Goal: Check status

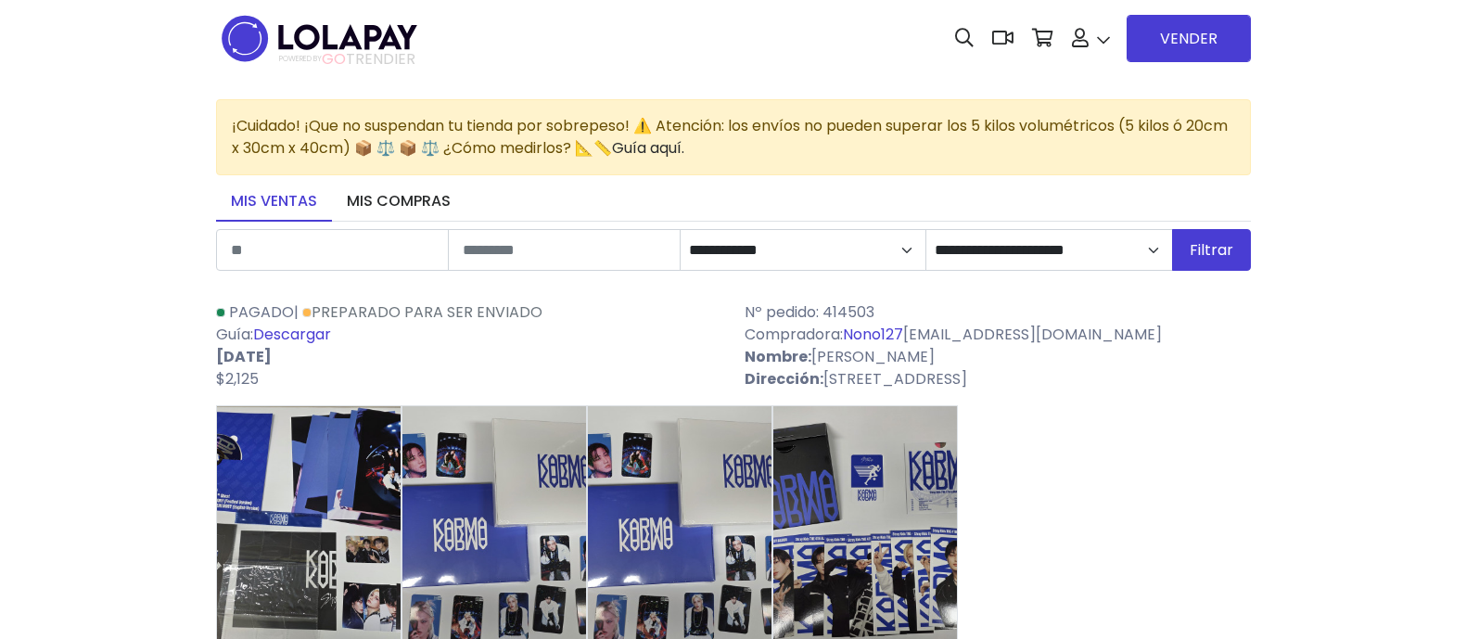
select select "*"
click at [1161, 243] on select "**********" at bounding box center [1048, 249] width 249 height 41
click at [926, 229] on select "**********" at bounding box center [1048, 249] width 249 height 41
click at [1211, 245] on button "Filtrar" at bounding box center [1211, 250] width 79 height 42
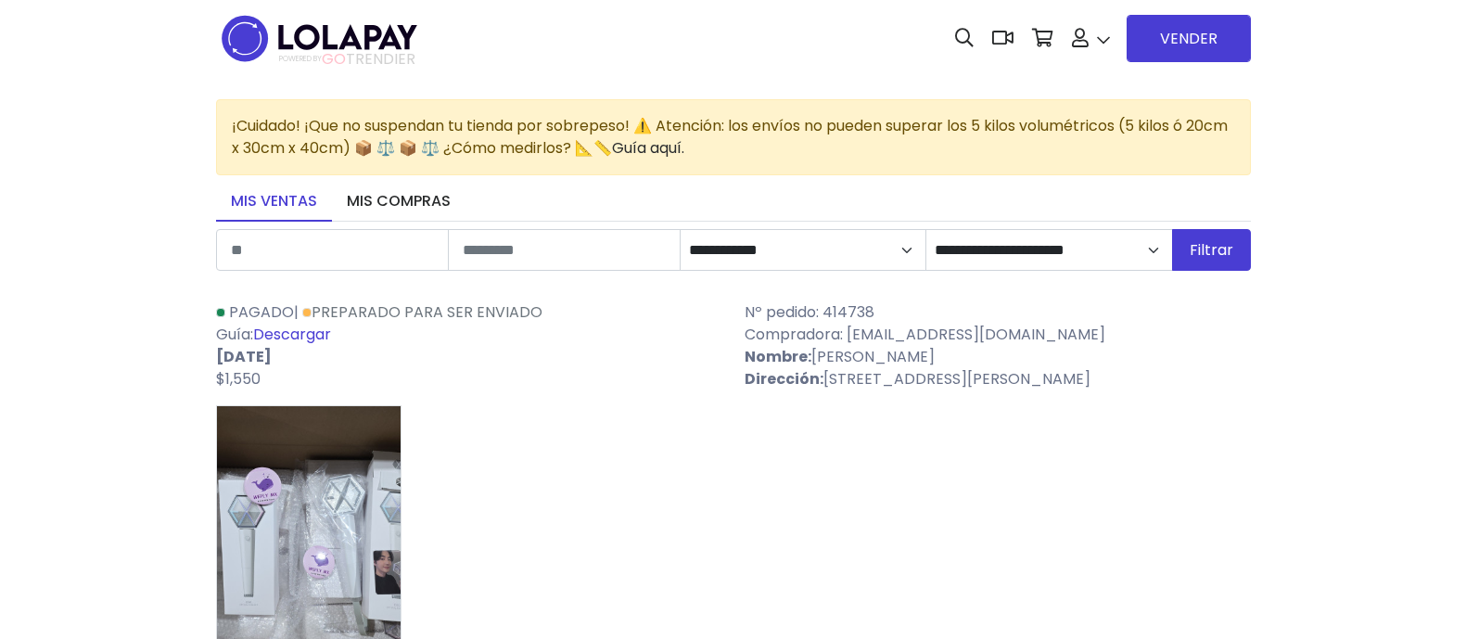
select select "*"
click at [1211, 252] on button "Filtrar" at bounding box center [1211, 250] width 79 height 42
select select "*"
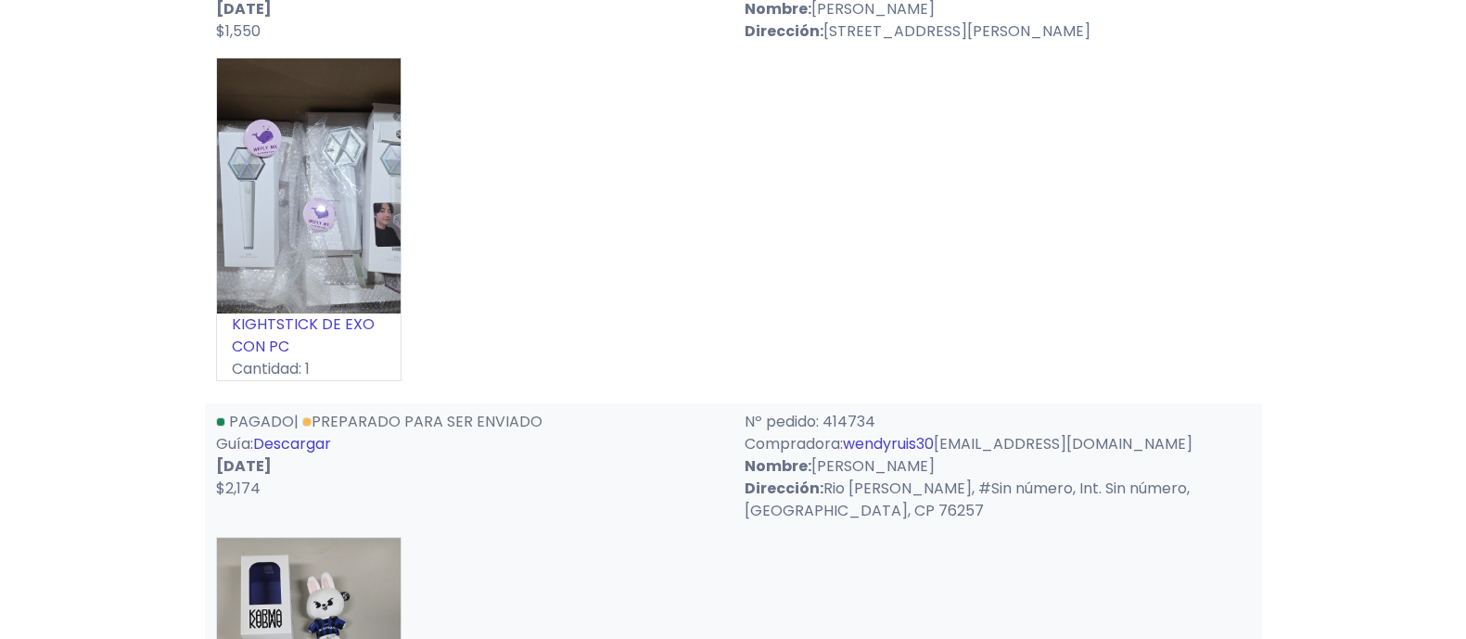
drag, startPoint x: 921, startPoint y: 454, endPoint x: 916, endPoint y: 437, distance: 17.3
click at [919, 447] on div "Nº pedido: 414734 Compradora: wendyruis30 wendyruis30@gmail.com Nombre: Wendy R…" at bounding box center [998, 466] width 529 height 111
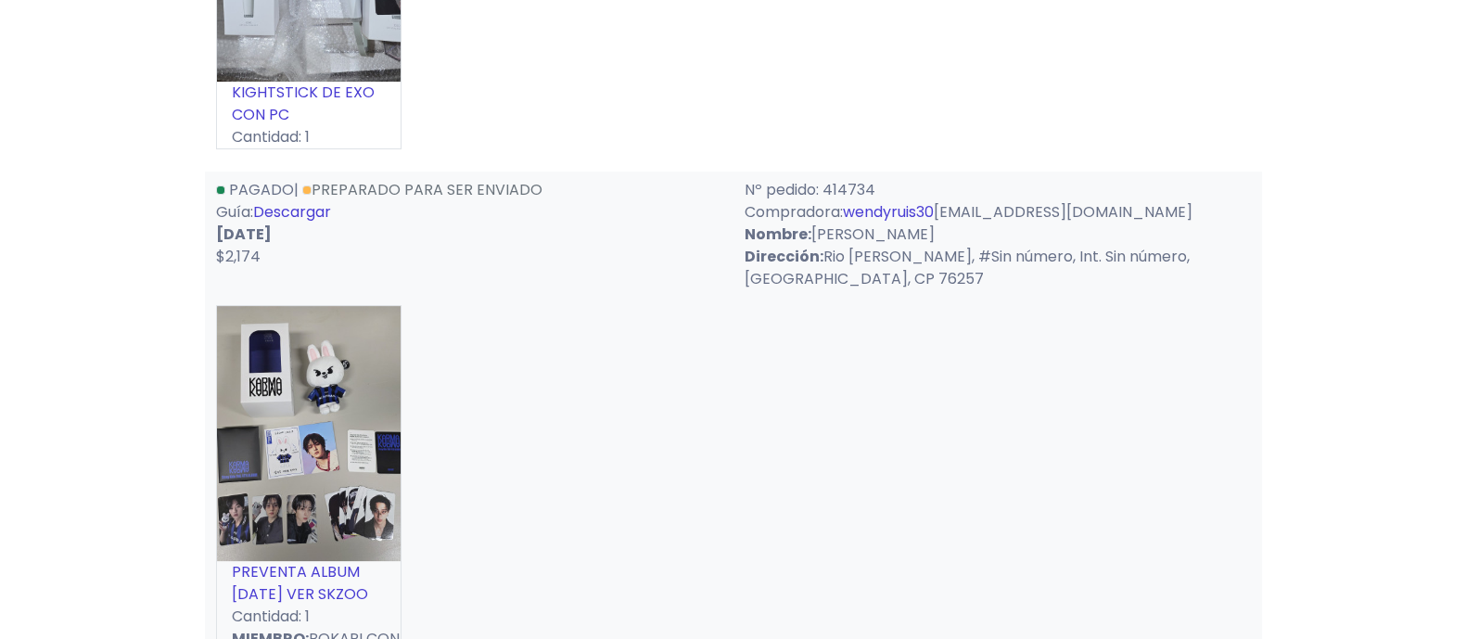
click at [914, 431] on div "PREVENTA ALBUM KARMA VER SKZOO Cantidad: 1 MIEMBRO: BOKARI CON DWAKI" at bounding box center [733, 496] width 1035 height 383
drag, startPoint x: 830, startPoint y: 361, endPoint x: 801, endPoint y: 391, distance: 42.0
click at [802, 390] on div "PREVENTA ALBUM KARMA VER SKZOO Cantidad: 1 MIEMBRO: BOKARI CON DWAKI" at bounding box center [733, 496] width 1035 height 383
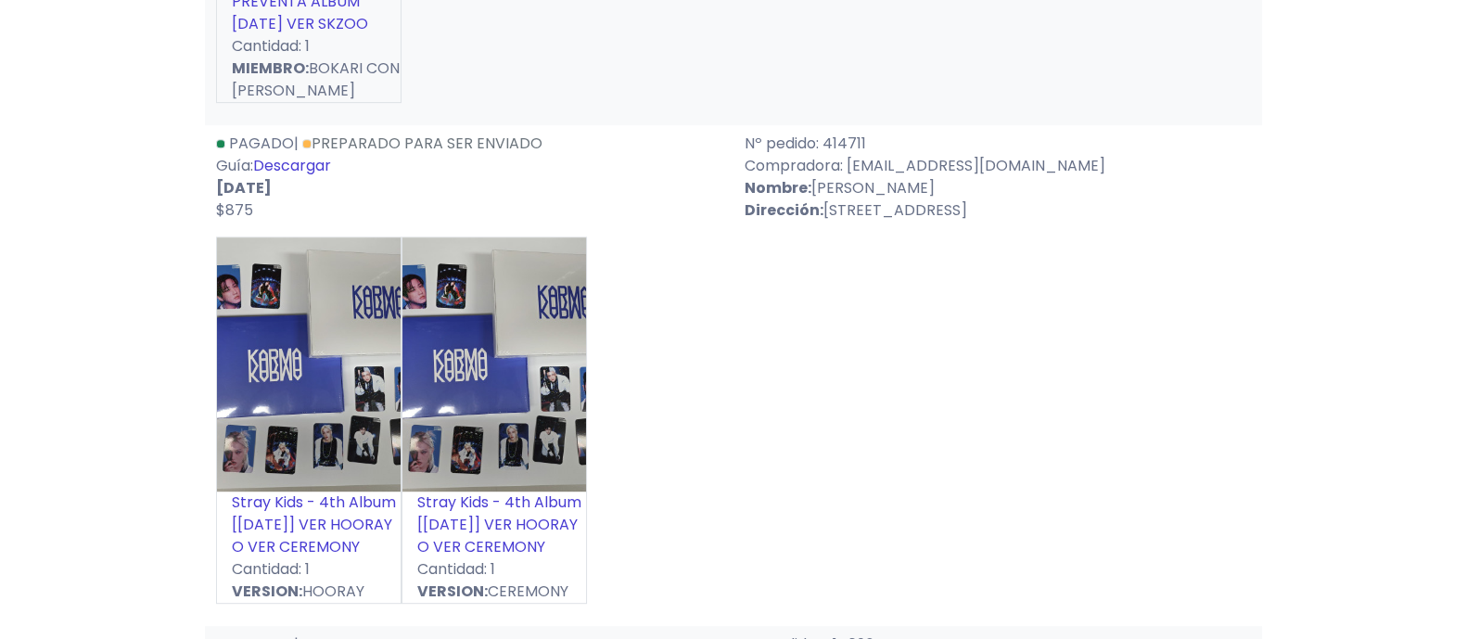
scroll to position [1159, 0]
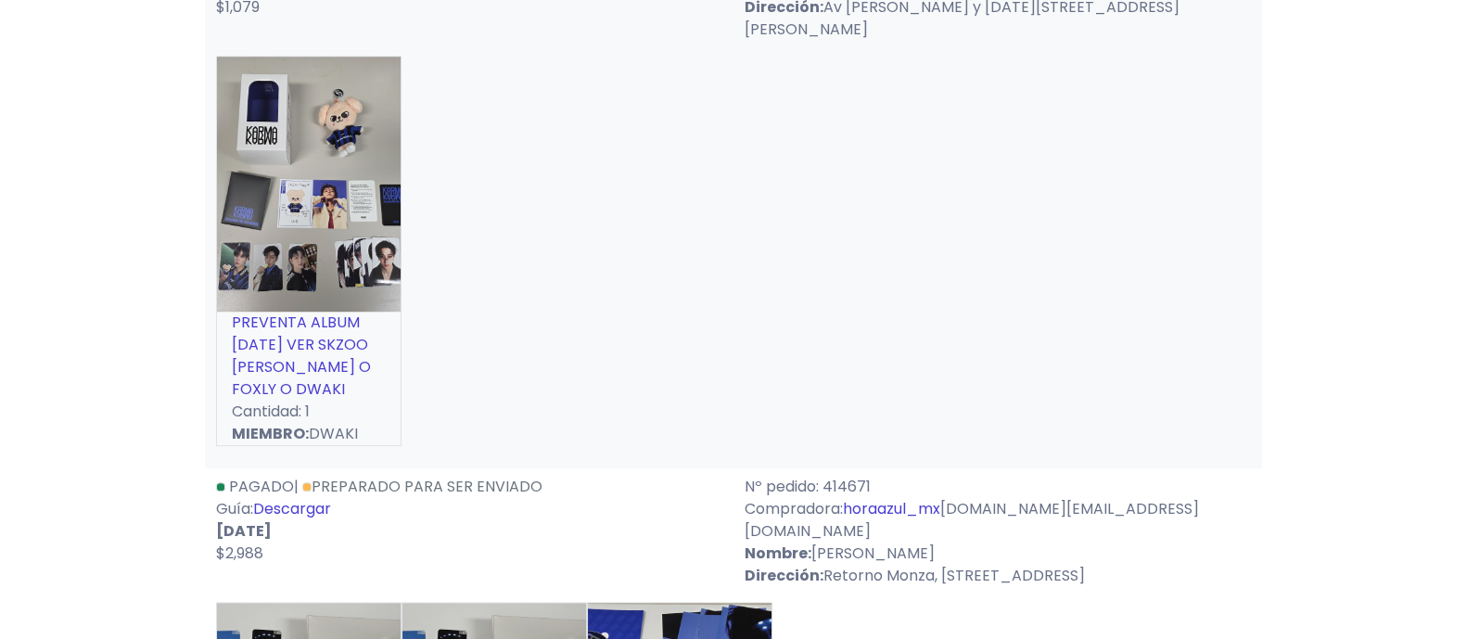
click at [770, 401] on div "PREVENTA ALBUM KARMA VER SKZOO PUPPYM O FOXLY O DWAKI Cantidad: 1 MIEMBRO: DWAKI" at bounding box center [733, 258] width 1035 height 405
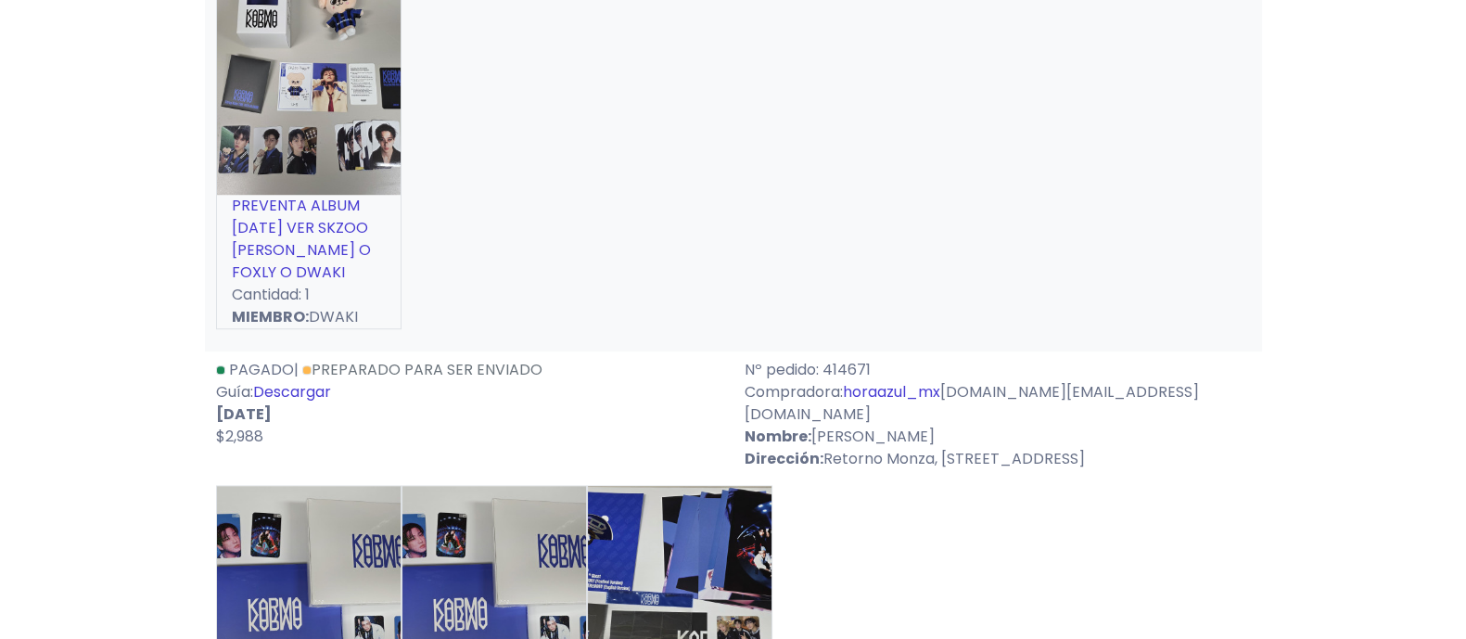
scroll to position [2087, 0]
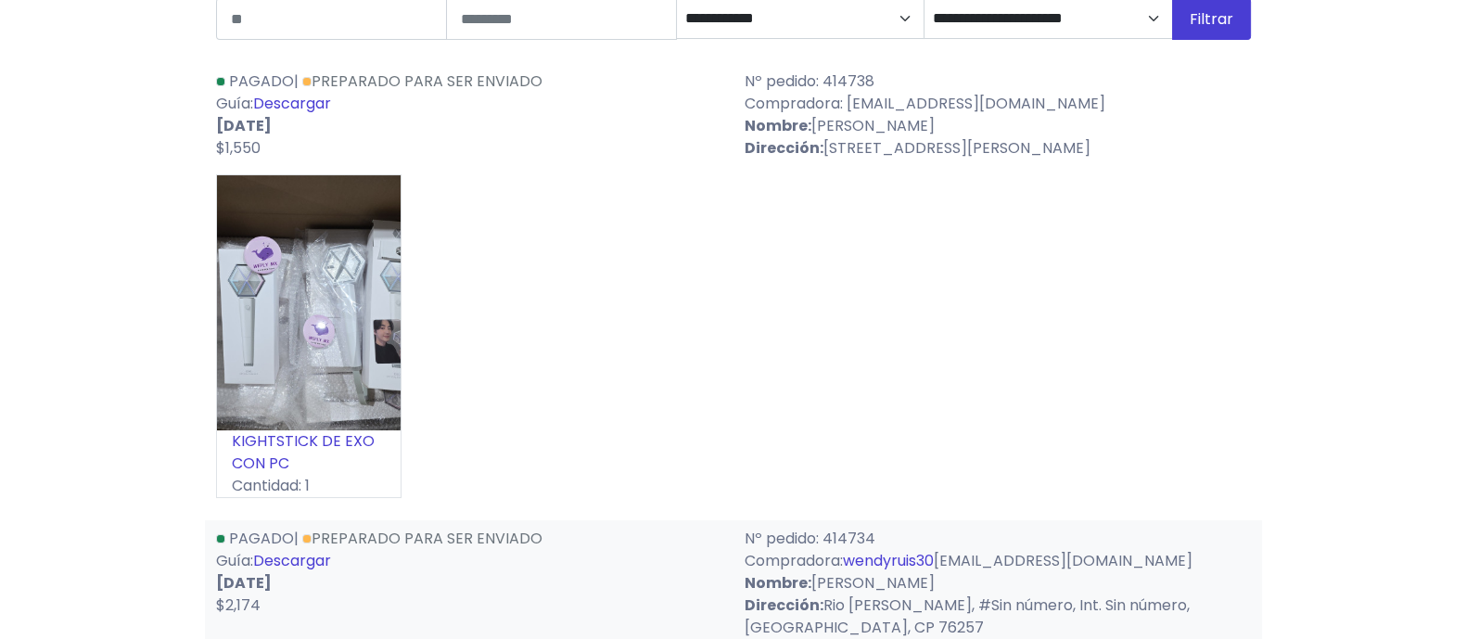
scroll to position [115, 0]
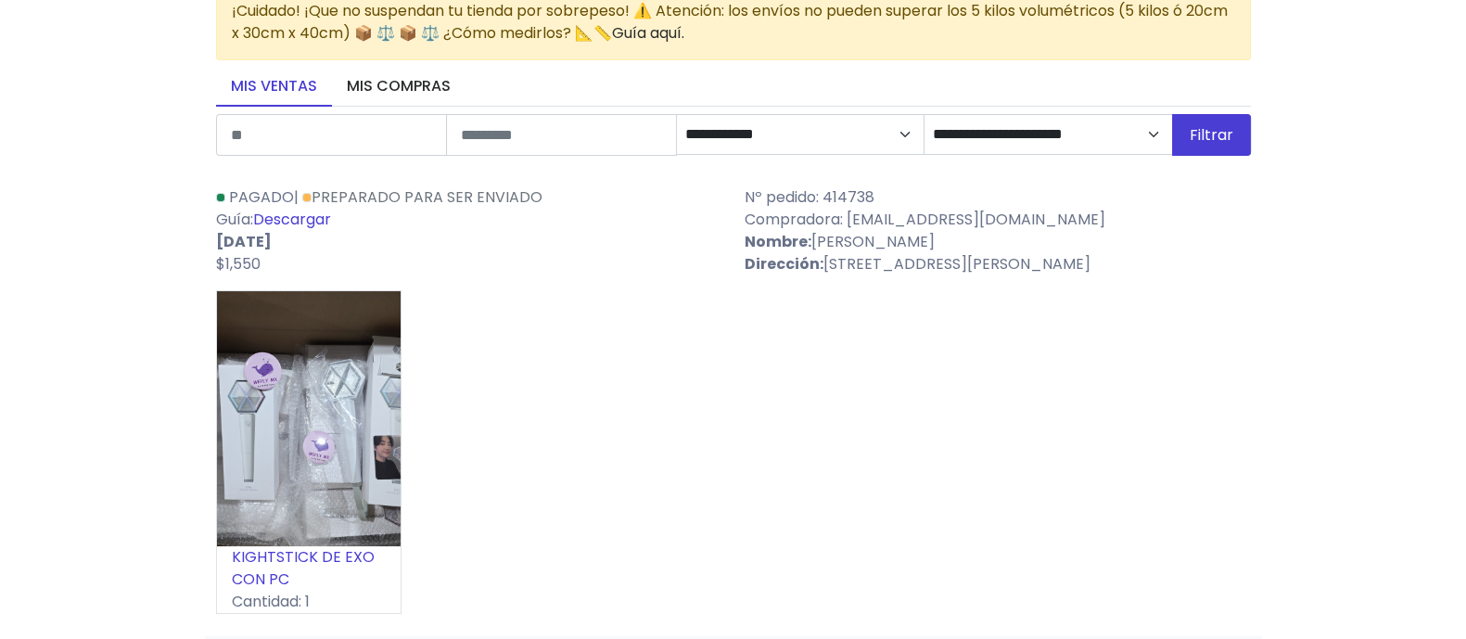
click at [313, 217] on link "Descargar" at bounding box center [292, 219] width 78 height 21
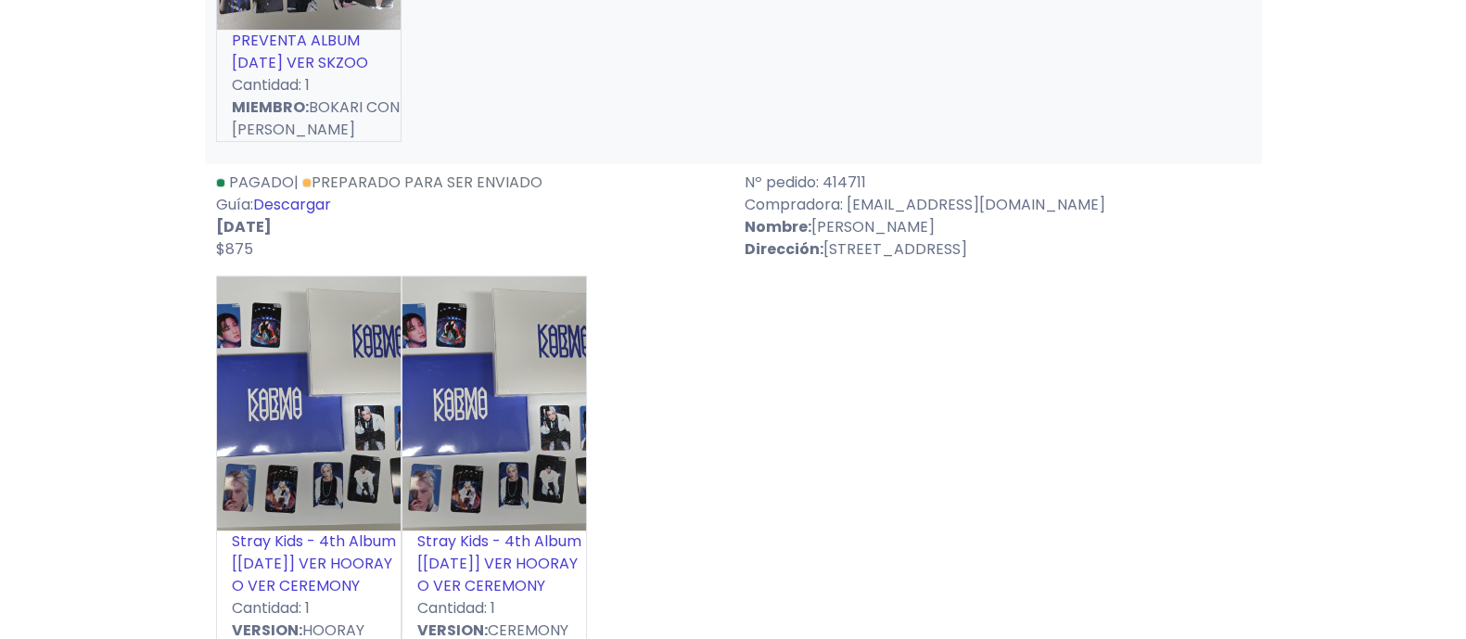
scroll to position [1159, 0]
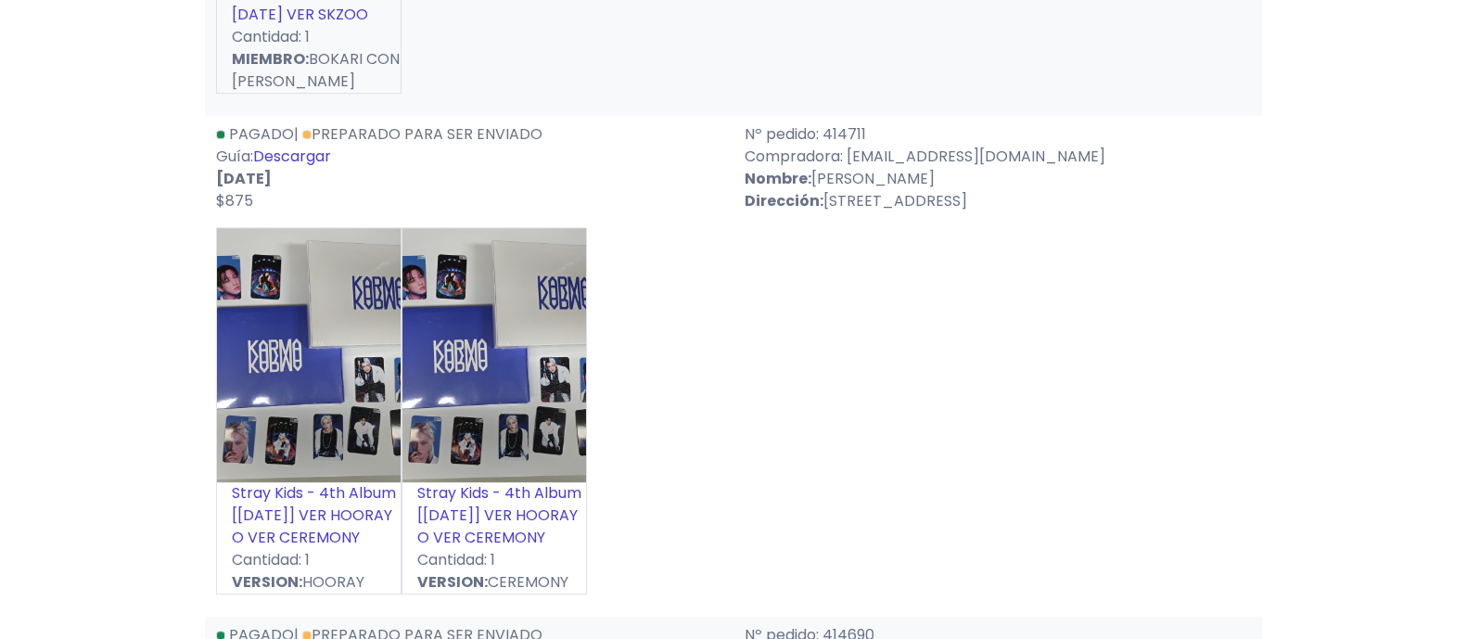
click at [320, 161] on link "Descargar" at bounding box center [292, 156] width 78 height 21
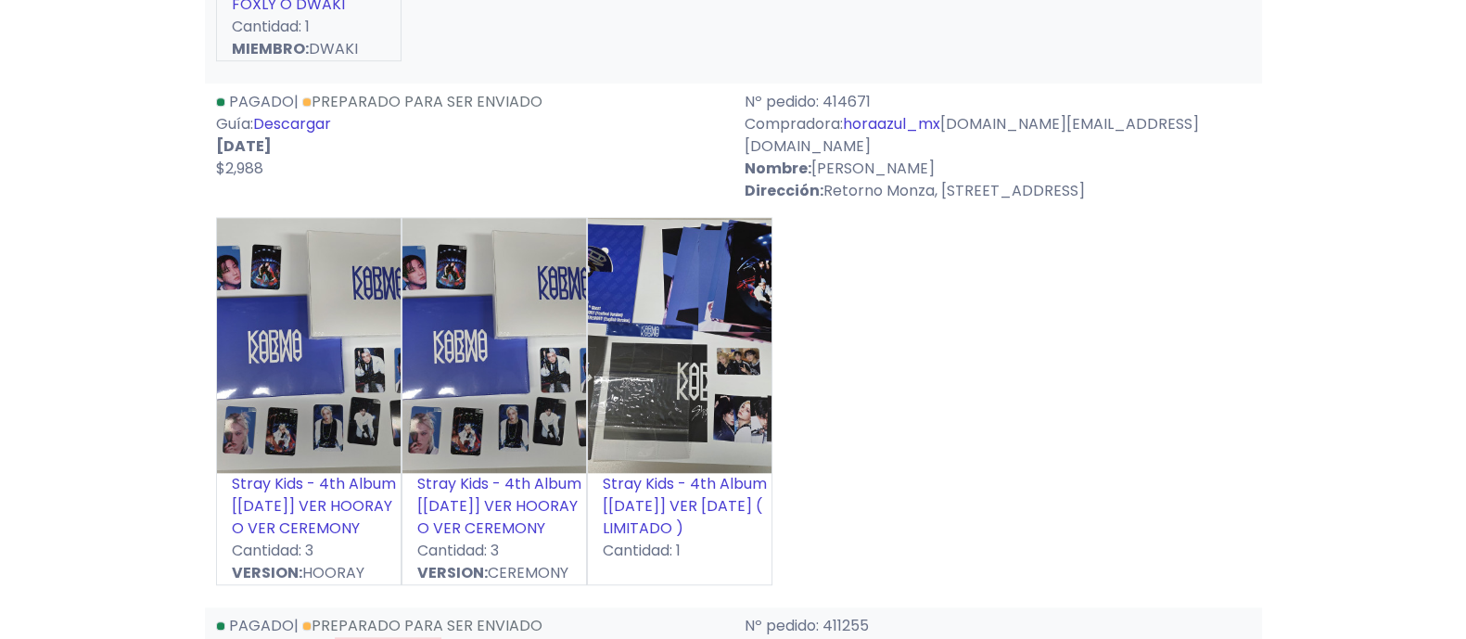
scroll to position [2203, 0]
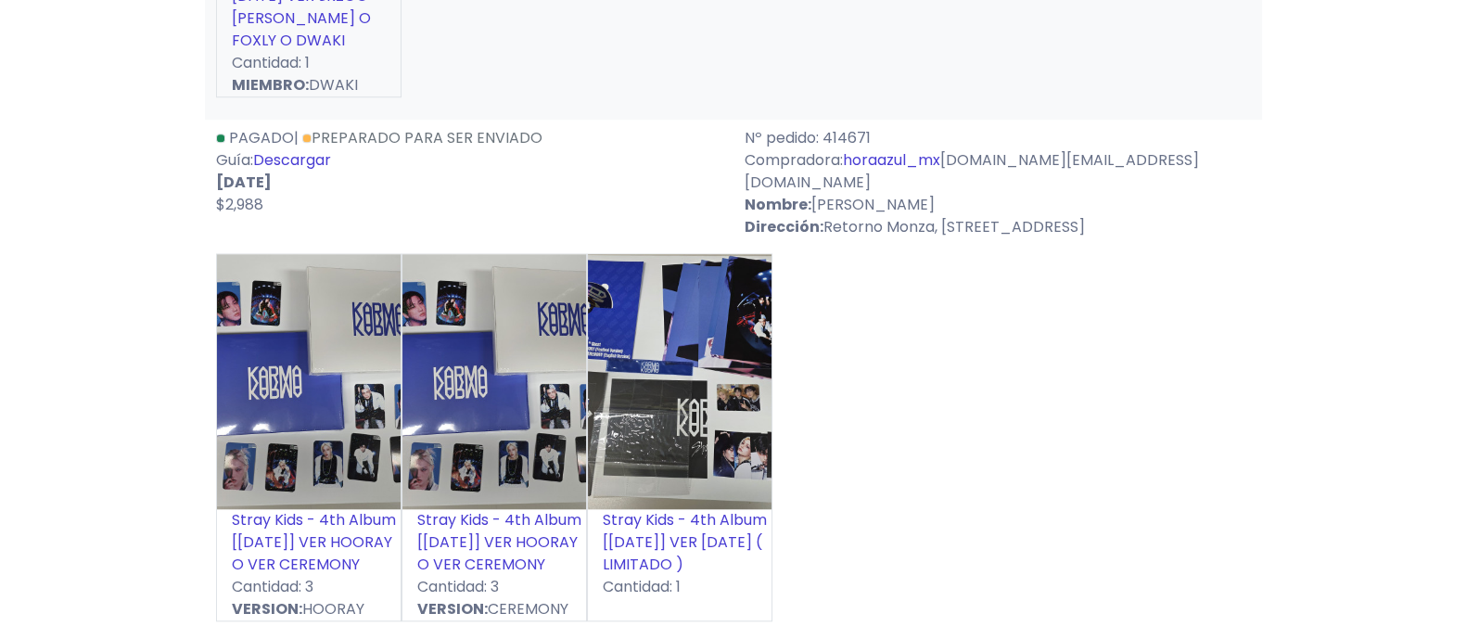
click at [314, 149] on link "Descargar" at bounding box center [292, 159] width 78 height 21
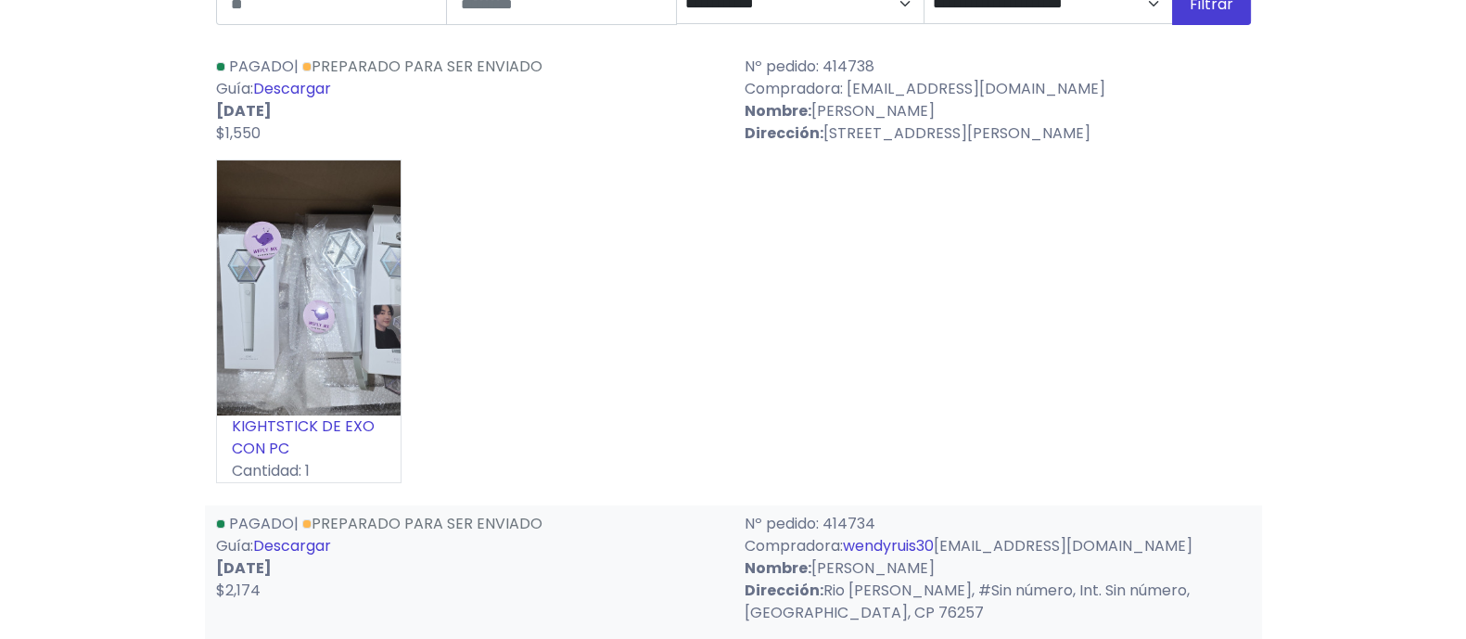
scroll to position [115, 0]
